Goal: Transaction & Acquisition: Purchase product/service

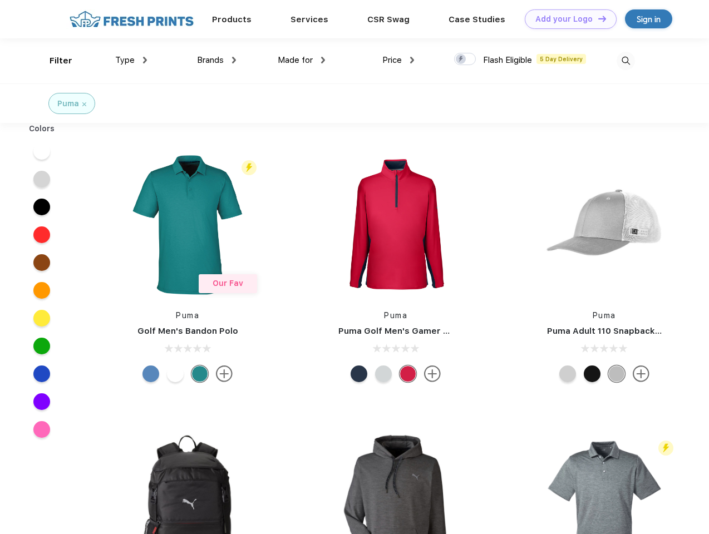
click at [566, 19] on link "Add your Logo Design Tool" at bounding box center [571, 18] width 92 height 19
click at [0, 0] on div "Design Tool" at bounding box center [0, 0] width 0 height 0
click at [597, 18] on link "Add your Logo Design Tool" at bounding box center [571, 18] width 92 height 19
click at [53, 61] on div "Filter" at bounding box center [61, 61] width 23 height 13
click at [131, 60] on span "Type" at bounding box center [124, 60] width 19 height 10
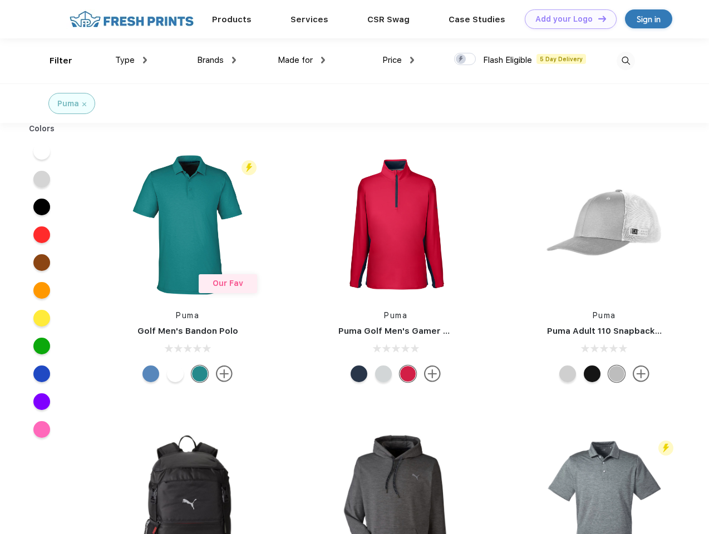
click at [216, 60] on span "Brands" at bounding box center [210, 60] width 27 height 10
click at [302, 60] on span "Made for" at bounding box center [295, 60] width 35 height 10
click at [398, 60] on span "Price" at bounding box center [391, 60] width 19 height 10
click at [465, 60] on div at bounding box center [465, 59] width 22 height 12
click at [461, 60] on input "checkbox" at bounding box center [457, 55] width 7 height 7
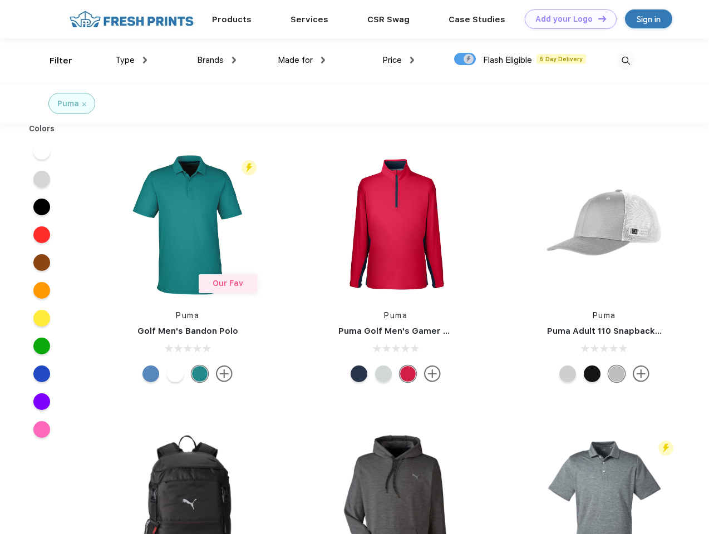
click at [625, 61] on img at bounding box center [625, 61] width 18 height 18
